Goal: Task Accomplishment & Management: Use online tool/utility

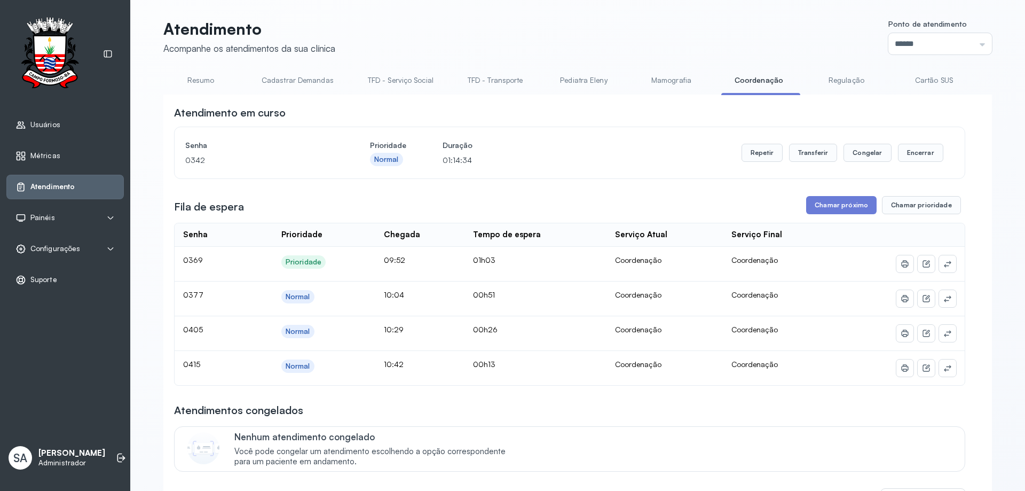
click at [852, 207] on button "Chamar próximo" at bounding box center [841, 205] width 70 height 18
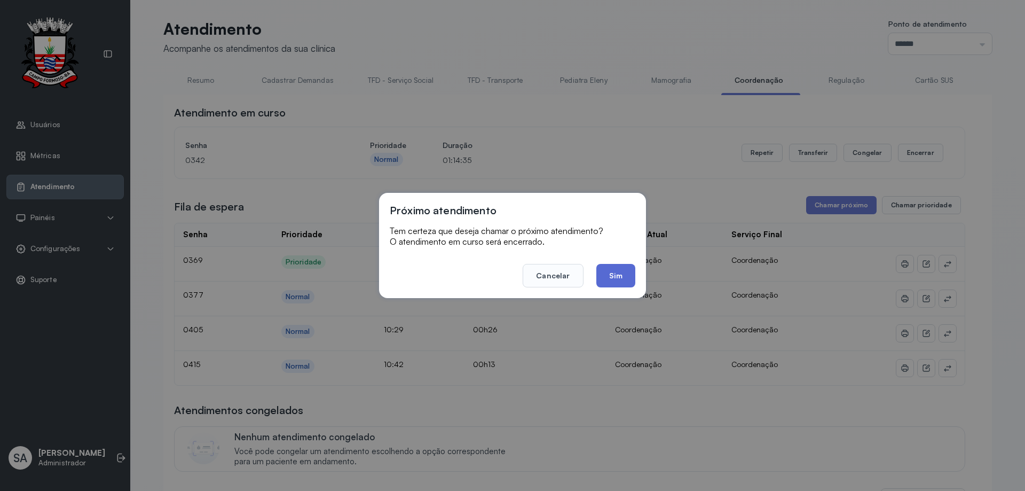
click at [614, 273] on button "Sim" at bounding box center [615, 275] width 39 height 23
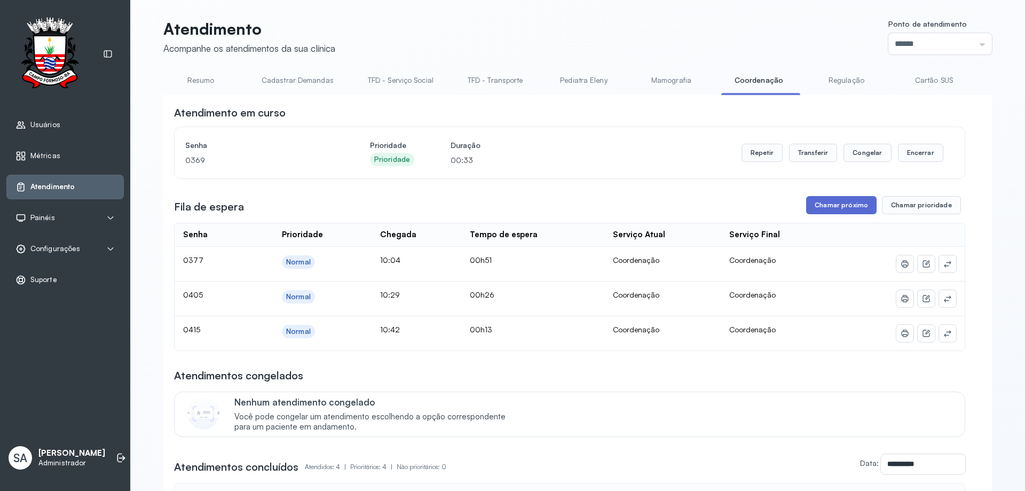
click at [853, 204] on button "Chamar próximo" at bounding box center [841, 205] width 70 height 18
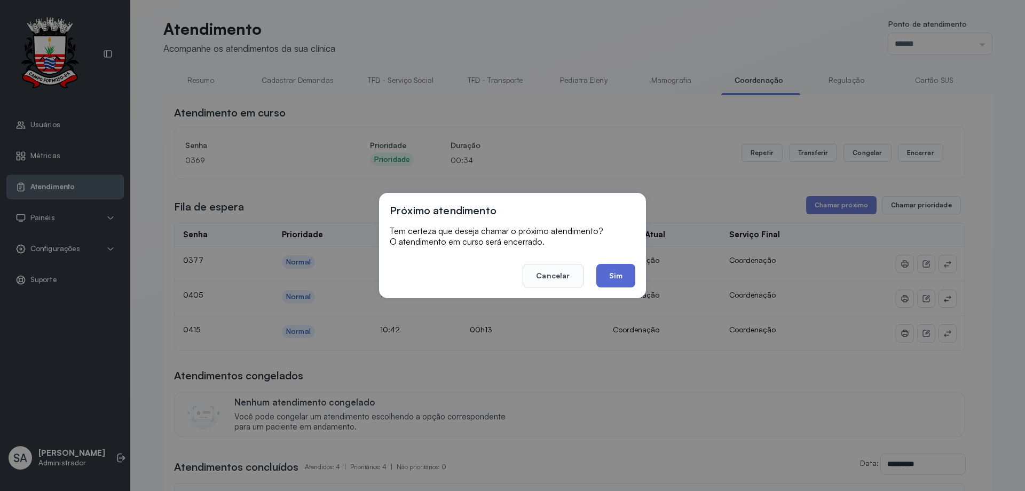
click at [620, 273] on button "Sim" at bounding box center [615, 275] width 39 height 23
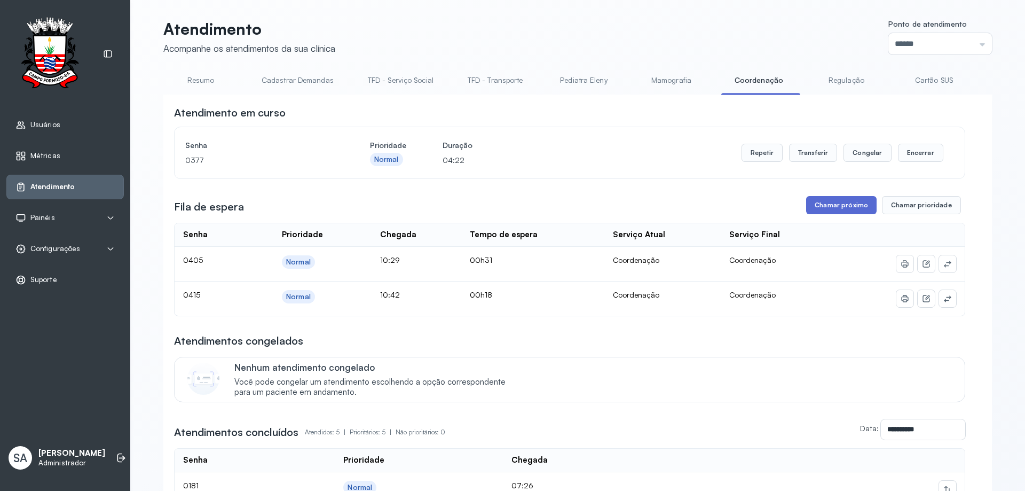
click at [832, 208] on button "Chamar próximo" at bounding box center [841, 205] width 70 height 18
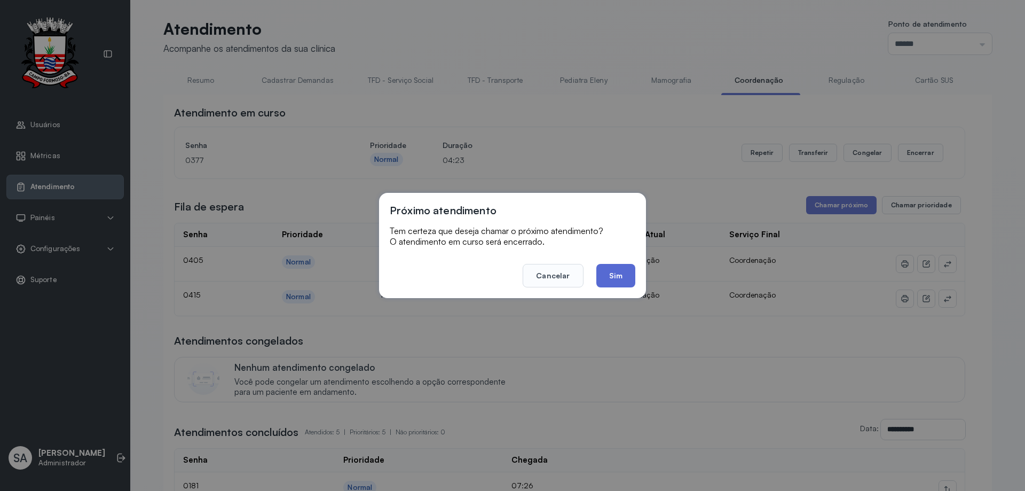
click at [621, 274] on button "Sim" at bounding box center [615, 275] width 39 height 23
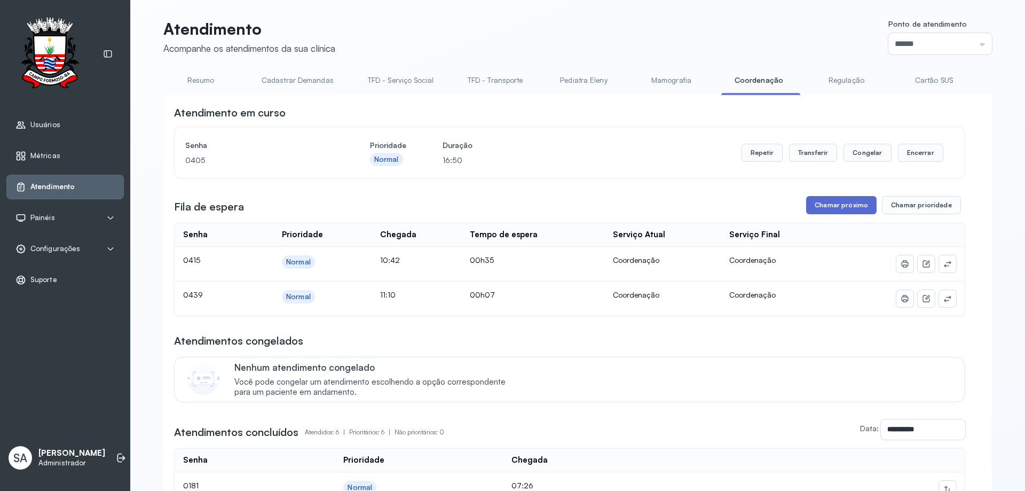
click at [821, 205] on button "Chamar próximo" at bounding box center [841, 205] width 70 height 18
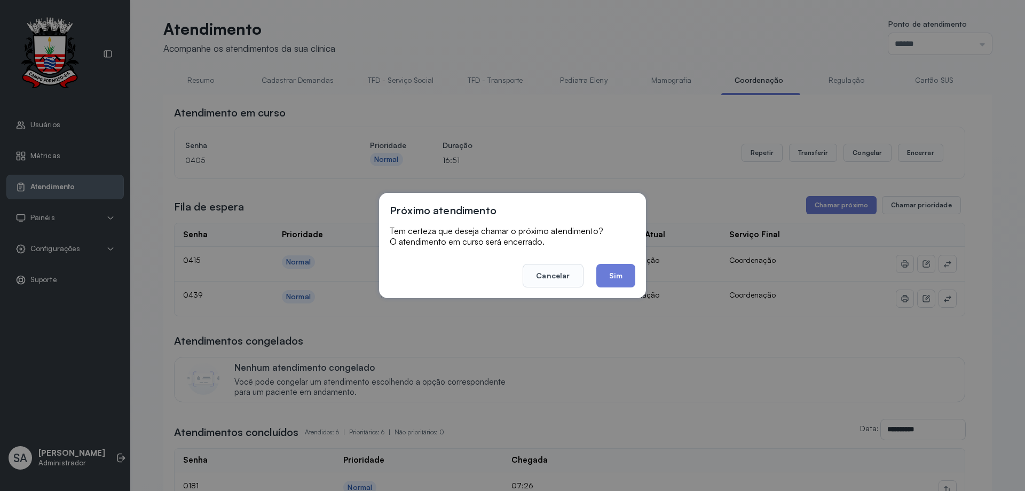
drag, startPoint x: 614, startPoint y: 267, endPoint x: 619, endPoint y: 264, distance: 6.5
click at [620, 264] on button "Sim" at bounding box center [615, 275] width 39 height 23
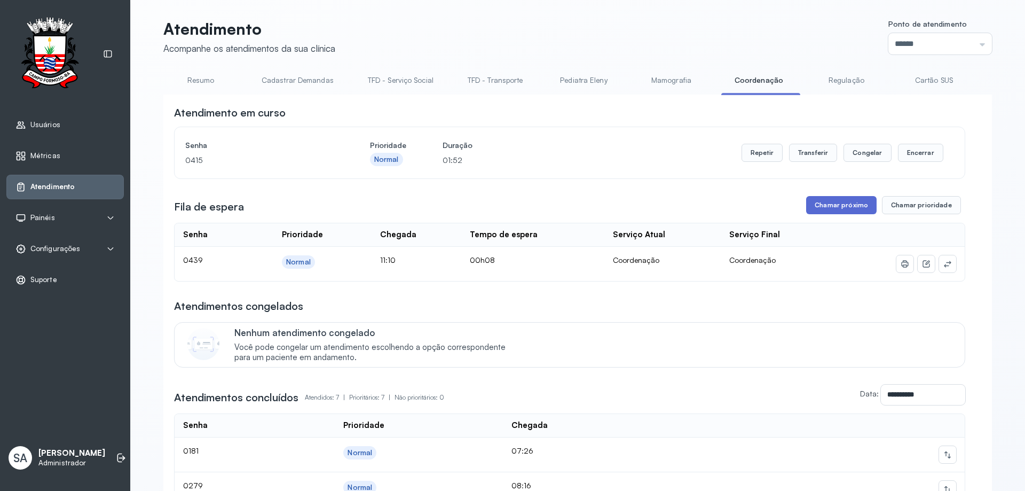
click at [835, 208] on button "Chamar próximo" at bounding box center [841, 205] width 70 height 18
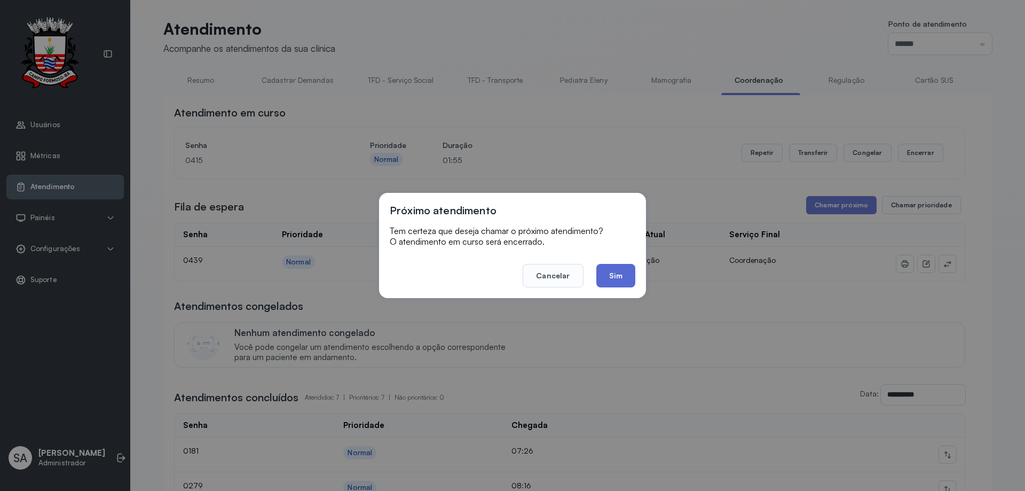
click at [606, 284] on button "Sim" at bounding box center [615, 275] width 39 height 23
